Goal: Transaction & Acquisition: Purchase product/service

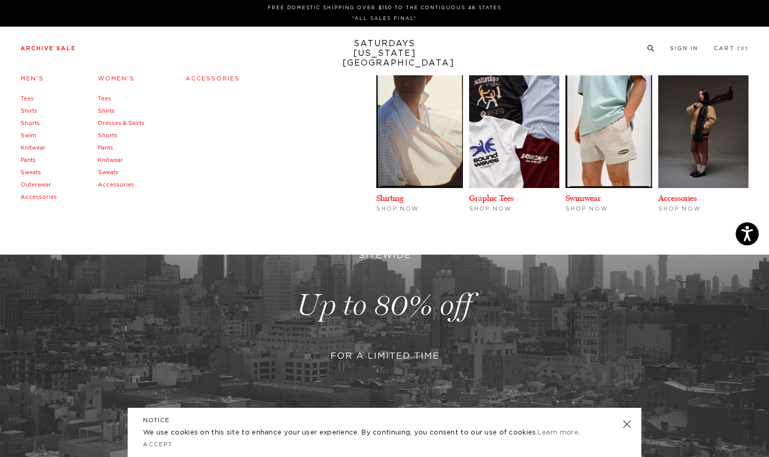
click at [57, 47] on link "Archive Sale" at bounding box center [48, 49] width 55 height 6
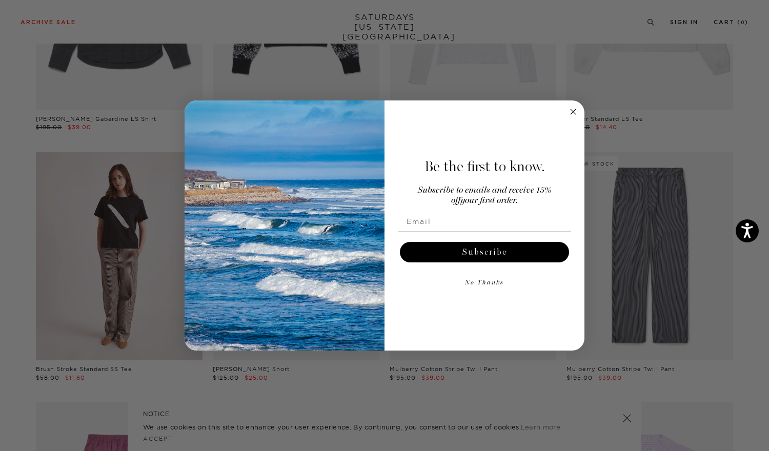
scroll to position [1092, 0]
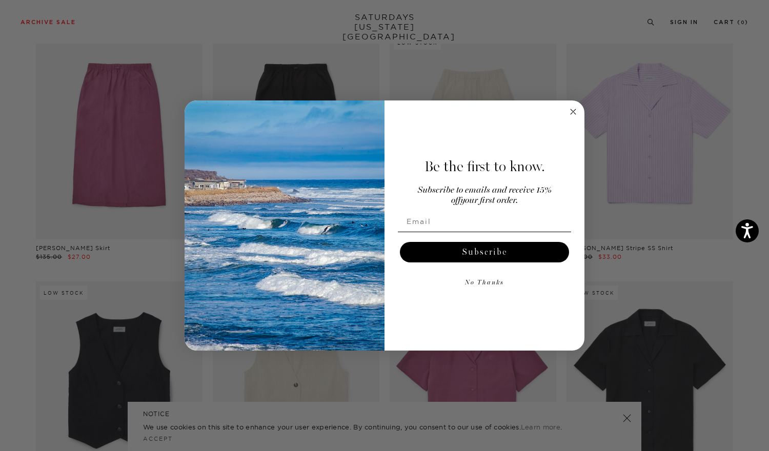
click at [572, 111] on icon "Close dialog" at bounding box center [572, 111] width 5 height 5
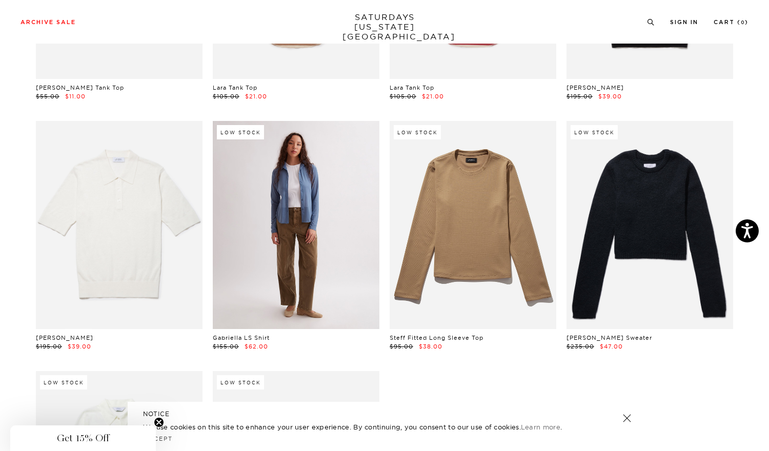
scroll to position [2314, 0]
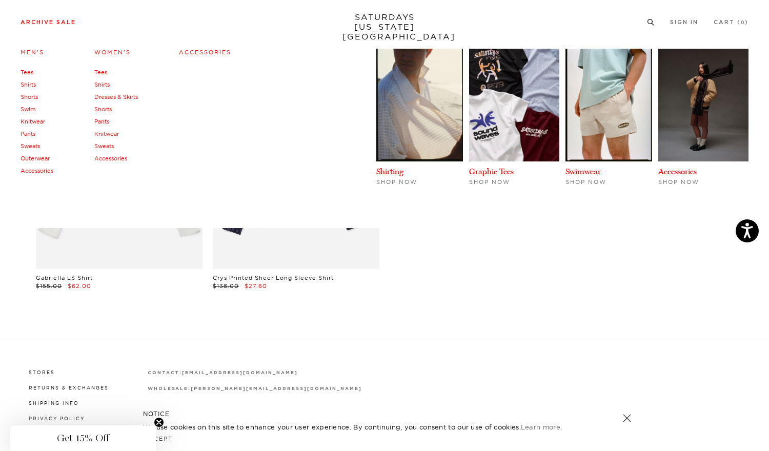
click at [211, 54] on link "Accessories" at bounding box center [205, 52] width 52 height 7
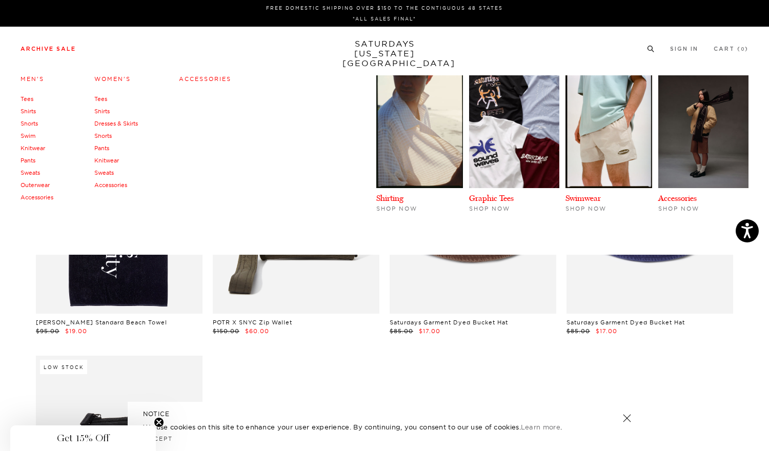
click at [37, 77] on link "Men's" at bounding box center [33, 78] width 24 height 7
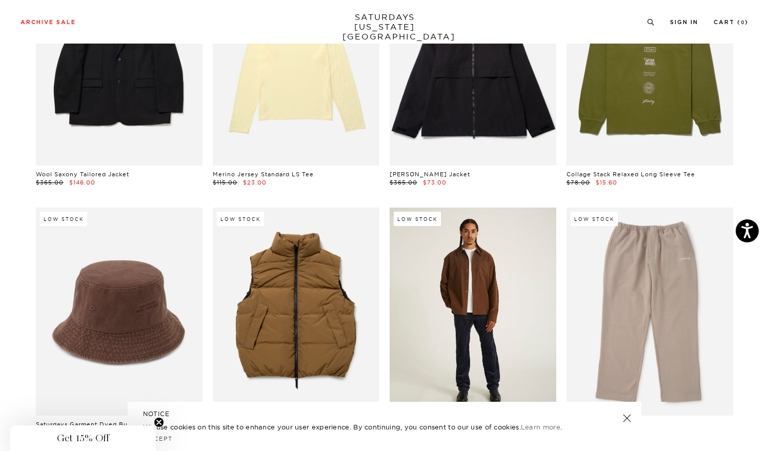
scroll to position [6303, 0]
